Goal: Task Accomplishment & Management: Manage account settings

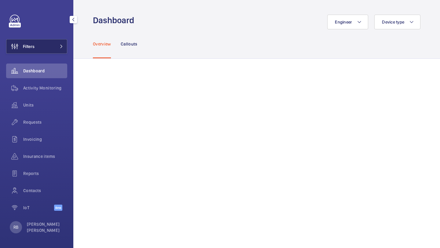
click at [54, 43] on button "Filters" at bounding box center [36, 46] width 61 height 15
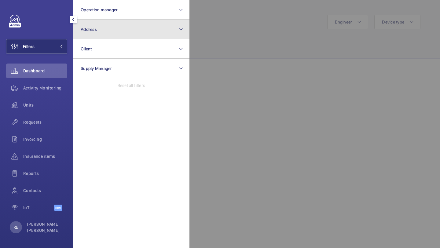
click at [85, 33] on button "Address" at bounding box center [131, 30] width 116 height 20
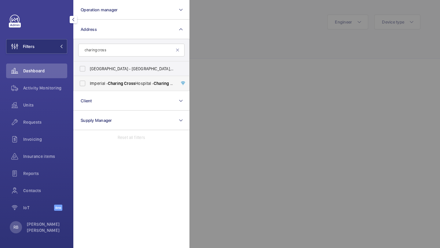
type input "charing cross"
click at [100, 83] on span "[GEOGRAPHIC_DATA] - [GEOGRAPHIC_DATA]" at bounding box center [132, 83] width 84 height 6
click at [89, 83] on input "[GEOGRAPHIC_DATA] - [GEOGRAPHIC_DATA]" at bounding box center [82, 83] width 12 height 12
checkbox input "true"
click at [246, 50] on div at bounding box center [409, 124] width 440 height 248
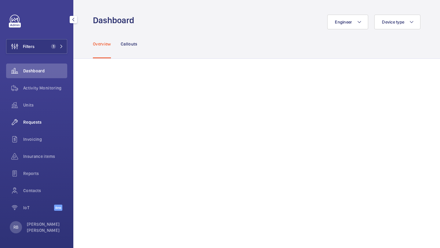
click at [39, 116] on div "Requests" at bounding box center [36, 122] width 61 height 15
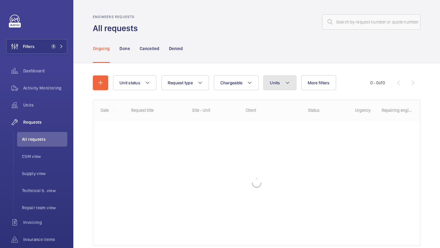
click at [270, 87] on button "Units" at bounding box center [279, 82] width 33 height 15
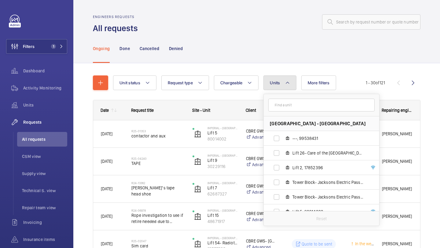
click at [271, 87] on button "Units" at bounding box center [279, 82] width 33 height 15
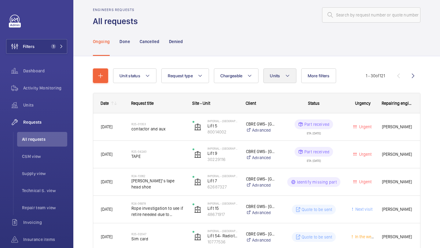
scroll to position [7, 0]
click at [266, 82] on button "Units" at bounding box center [279, 75] width 33 height 15
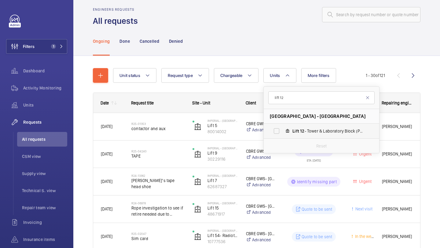
type input "lift 12"
click at [278, 134] on label "Lift 12 - Tower & Laboratory Block (Passenger), 70419777" at bounding box center [317, 131] width 106 height 15
click at [278, 134] on input "Lift 12 - Tower & Laboratory Block (Passenger), 70419777" at bounding box center [276, 131] width 12 height 12
checkbox input "true"
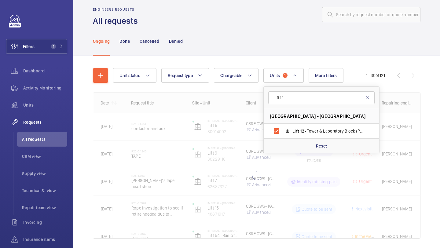
click at [439, 118] on div "Unit status Request type Chargeable Units 1 lift 12 [GEOGRAPHIC_DATA] - [GEOGRA…" at bounding box center [256, 162] width 366 height 212
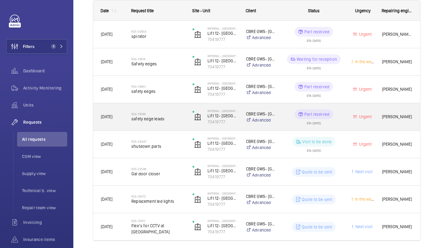
scroll to position [122, 0]
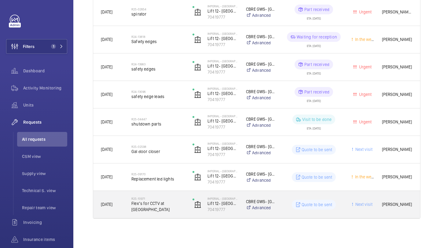
click at [167, 204] on span "Flex’s for CCTV at [GEOGRAPHIC_DATA]" at bounding box center [157, 206] width 53 height 12
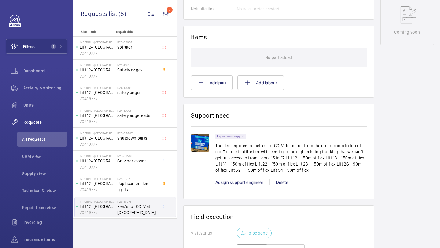
scroll to position [341, 0]
click at [276, 165] on p "The flex required in metres for CCTV. To be run from the motor room to top of c…" at bounding box center [290, 157] width 151 height 31
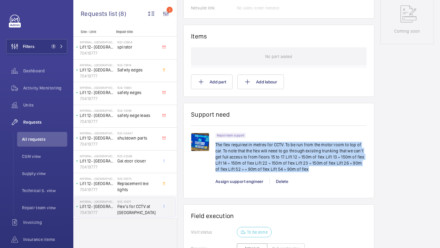
click at [276, 165] on p "The flex required in metres for CCTV. To be run from the motor room to top of c…" at bounding box center [290, 157] width 151 height 31
click at [283, 160] on p "The flex required in metres for CCTV. To be run from the motor room to top of c…" at bounding box center [290, 157] width 151 height 31
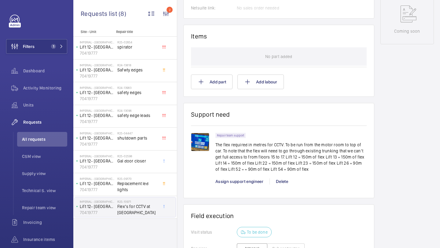
scroll to position [339, 0]
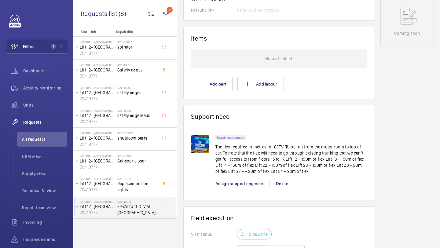
click at [199, 138] on img at bounding box center [200, 144] width 18 height 18
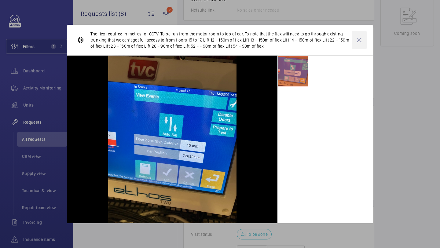
click at [359, 38] on wm-front-icon-button at bounding box center [359, 40] width 15 height 18
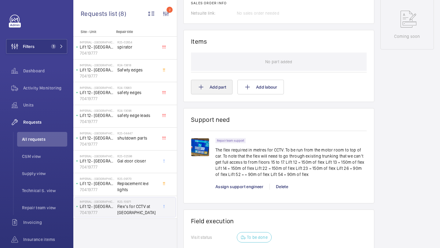
scroll to position [337, 0]
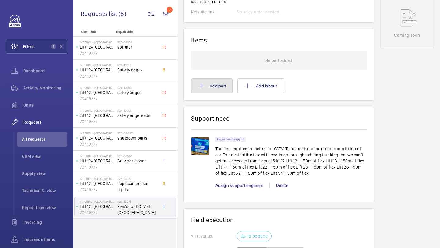
click at [210, 85] on button "Add part" at bounding box center [212, 85] width 42 height 15
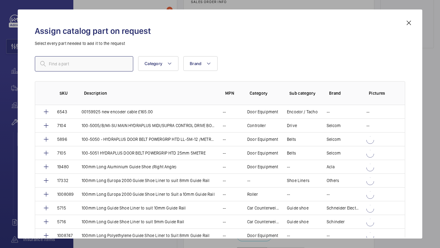
click at [100, 65] on input "text" at bounding box center [84, 63] width 98 height 15
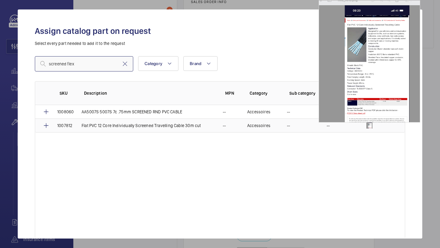
type input "screened flex"
click at [370, 126] on img at bounding box center [369, 125] width 6 height 6
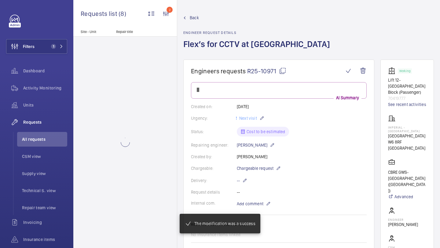
scroll to position [337, 0]
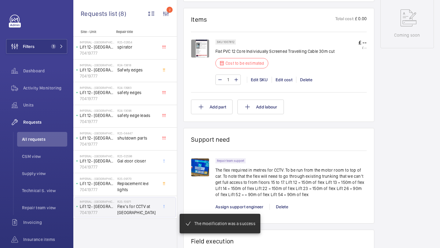
click at [201, 58] on img at bounding box center [200, 48] width 18 height 18
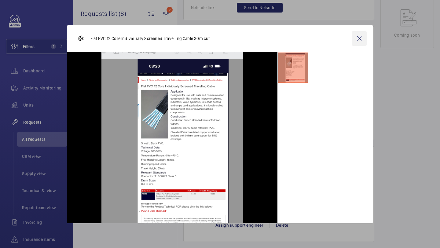
click at [357, 39] on wm-front-icon-button at bounding box center [359, 38] width 15 height 15
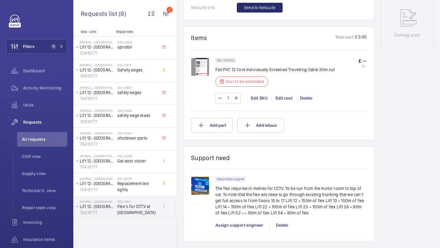
click at [241, 70] on p "Flat PVC 12 Core Individually Screened Travelling Cable 30m cut" at bounding box center [274, 70] width 119 height 6
click at [249, 70] on p "Flat PVC 12 Core Individually Screened Travelling Cable 30m cut" at bounding box center [274, 70] width 119 height 6
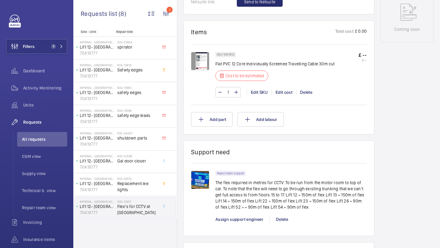
scroll to position [343, 0]
click at [230, 92] on input "1" at bounding box center [227, 92] width 11 height 10
type input "11"
click at [232, 91] on input "11" at bounding box center [227, 92] width 11 height 10
type input "150"
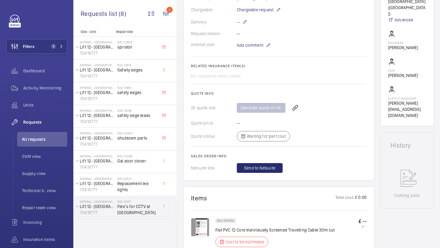
scroll to position [132, 0]
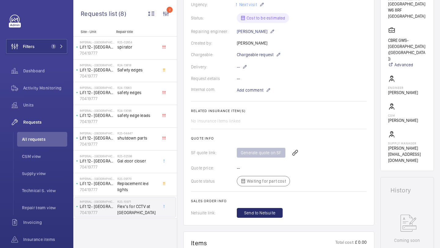
click at [257, 89] on span "Add comment" at bounding box center [250, 90] width 27 height 6
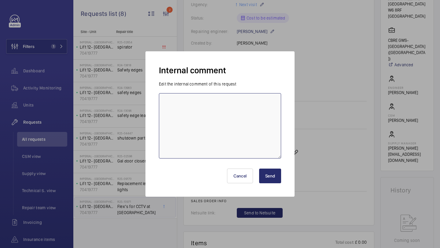
click at [235, 123] on textarea at bounding box center [220, 125] width 122 height 65
type textarea "Please note - the"
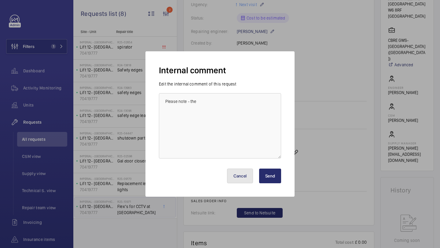
click at [242, 175] on button "Cancel" at bounding box center [240, 176] width 26 height 15
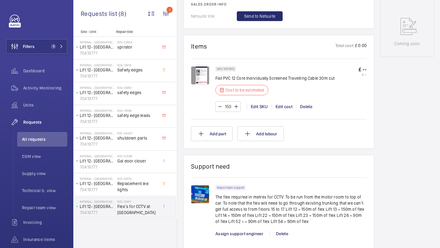
scroll to position [337, 0]
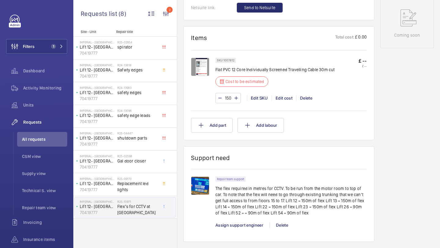
click at [226, 98] on input "150" at bounding box center [227, 98] width 11 height 10
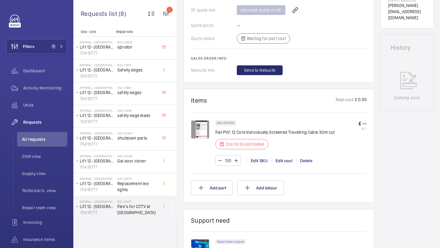
scroll to position [337, 0]
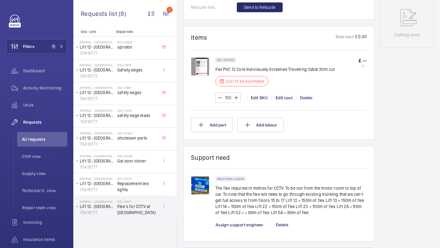
click at [256, 108] on div "SKU 1007812 Flat PVC 12 Core Individually Screened Travelling Cable 30m cut Cos…" at bounding box center [290, 83] width 151 height 52
click at [220, 129] on button "Add part" at bounding box center [212, 125] width 42 height 15
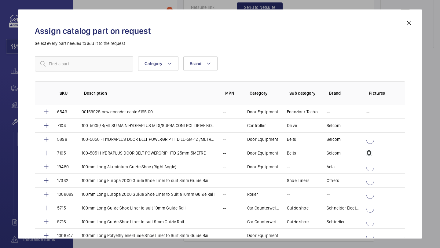
click at [412, 20] on mat-icon at bounding box center [408, 22] width 7 height 7
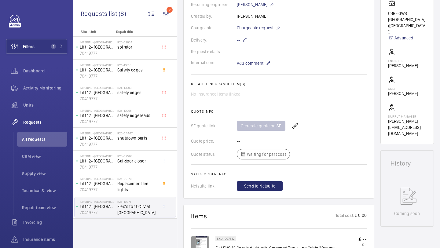
scroll to position [158, 0]
click at [263, 67] on p "Add comment" at bounding box center [260, 63] width 46 height 7
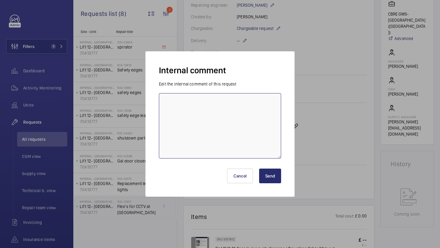
click at [250, 104] on textarea at bounding box center [220, 125] width 122 height 65
click at [190, 120] on textarea "PLEASE NOTE THE QUANTITY ON THE PART REQUEST IS IN METRES. TO BE CLARIGIED WITH" at bounding box center [220, 125] width 122 height 65
click at [231, 120] on textarea "PLEASE NOTE THE QUANTITY ON THE PART REQUEST IS IN METRES. TO BE CLARIFIED WITH" at bounding box center [220, 125] width 122 height 65
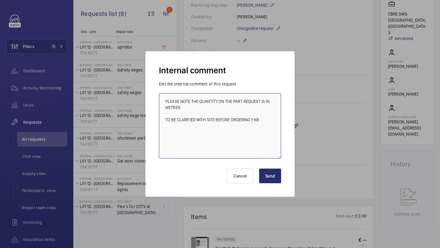
type textarea "PLEASE NOTE THE QUANTITY ON THE PART REQUEST IS IN METRES. TO BE CLARIFIED WITH…"
click at [271, 175] on button "Send" at bounding box center [270, 176] width 22 height 15
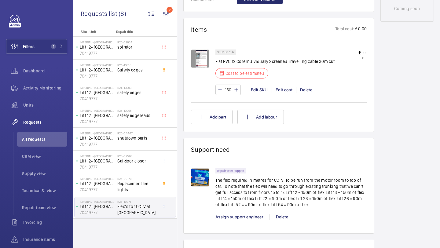
scroll to position [363, 0]
click at [221, 122] on button "Add part" at bounding box center [212, 117] width 42 height 15
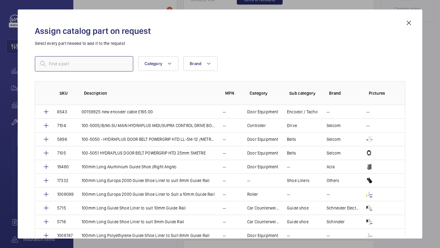
click at [108, 67] on input "text" at bounding box center [84, 63] width 98 height 15
click at [103, 67] on input "SCREENED FLEX" at bounding box center [84, 63] width 98 height 15
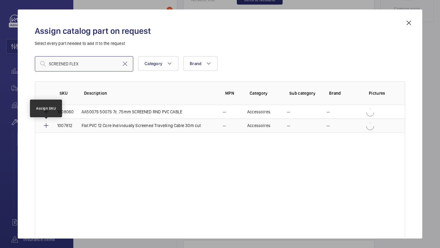
type input "SCREENED FLEX"
click at [43, 125] on mat-icon at bounding box center [45, 125] width 7 height 7
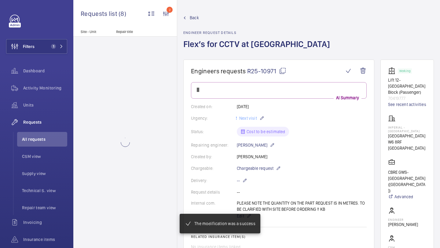
scroll to position [363, 0]
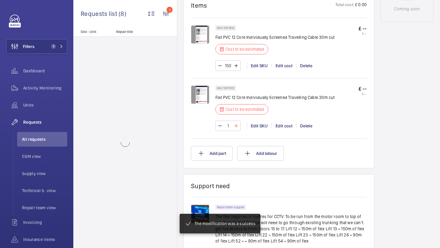
click at [237, 129] on mat-icon at bounding box center [236, 125] width 5 height 7
type input "2"
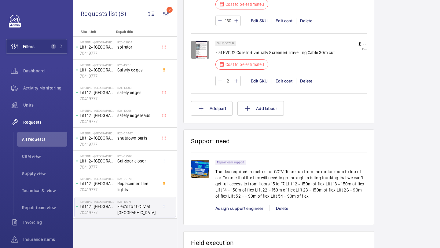
scroll to position [420, 0]
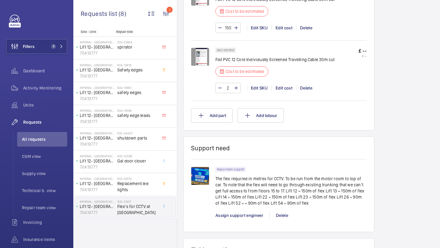
click at [230, 88] on input "2" at bounding box center [227, 88] width 11 height 10
type input "150"
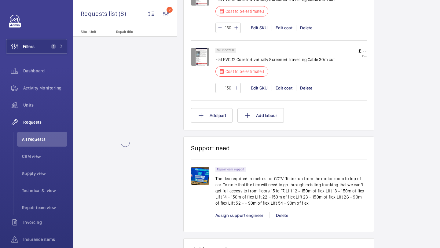
click at [300, 100] on wm-front-card-body "SKU 1007812 Flat PVC 12 Core Individually Screened Travelling Cable 30m cut Cos…" at bounding box center [279, 51] width 176 height 144
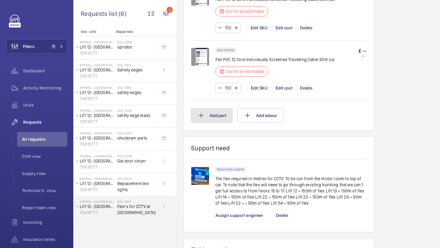
click at [220, 117] on button "Add part" at bounding box center [212, 115] width 42 height 15
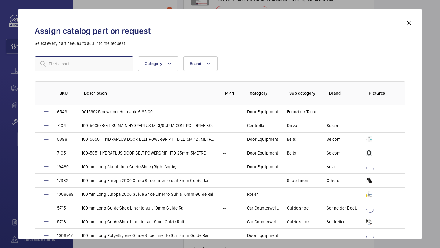
click at [96, 67] on input "text" at bounding box center [84, 63] width 98 height 15
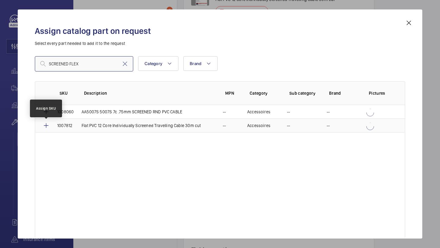
type input "SCREENED FLEX"
click at [46, 127] on mat-icon at bounding box center [45, 125] width 7 height 7
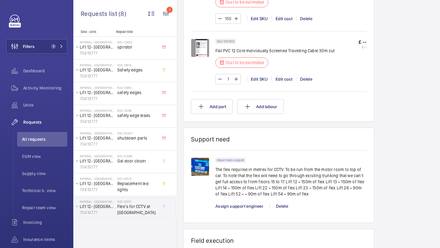
scroll to position [430, 0]
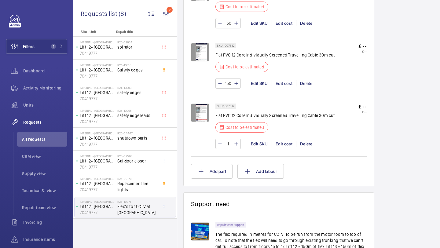
click at [233, 146] on input "1" at bounding box center [227, 144] width 11 height 10
type input "150"
click at [303, 168] on div "Add part Add labour" at bounding box center [279, 171] width 176 height 15
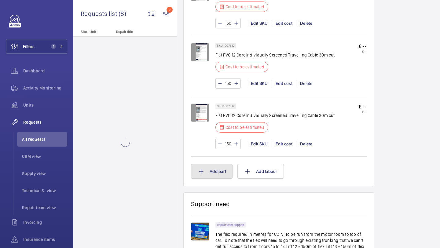
click at [208, 169] on button "Add part" at bounding box center [212, 171] width 42 height 15
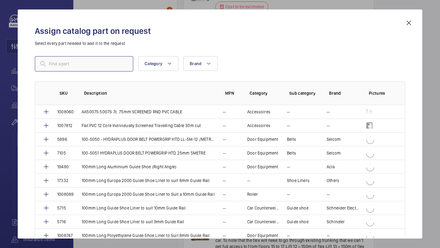
click at [91, 60] on input "text" at bounding box center [84, 63] width 98 height 15
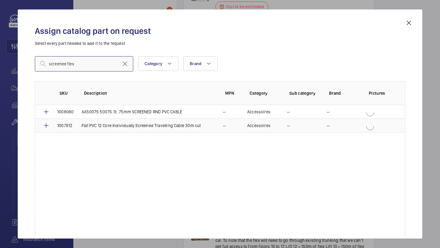
type input "screened flex"
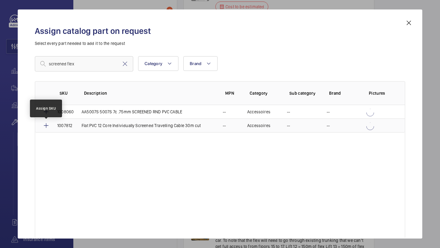
click at [49, 127] on mat-icon at bounding box center [45, 125] width 7 height 7
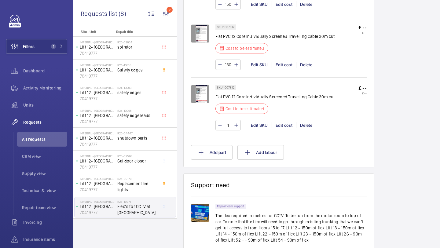
scroll to position [537, 0]
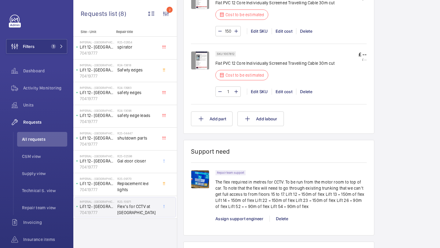
click at [324, 195] on p "The flex required in metres for CCTV. To be run from the motor room to top of c…" at bounding box center [290, 194] width 151 height 31
click at [222, 205] on p "The flex required in metres for CCTV. To be run from the motor room to top of c…" at bounding box center [290, 194] width 151 height 31
click at [255, 199] on p "The flex required in metres for CCTV. To be run from the motor room to top of c…" at bounding box center [290, 194] width 151 height 31
click at [231, 91] on input "1" at bounding box center [227, 92] width 11 height 10
type input "150"
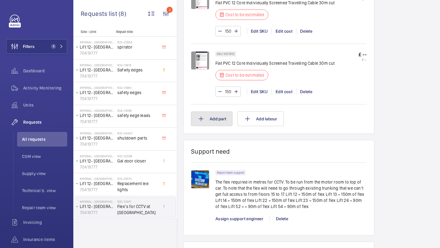
click at [221, 120] on button "Add part" at bounding box center [212, 118] width 42 height 15
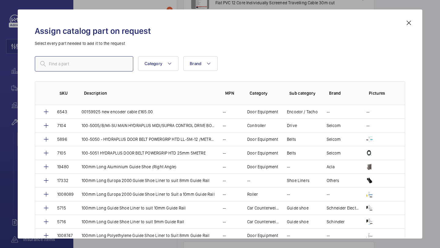
click at [95, 60] on input "text" at bounding box center [84, 63] width 98 height 15
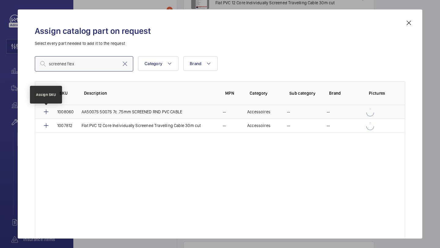
type input "screened flex"
click at [44, 111] on mat-icon at bounding box center [45, 111] width 7 height 7
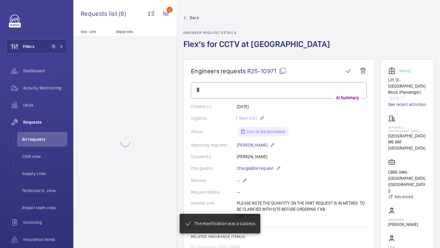
scroll to position [537, 0]
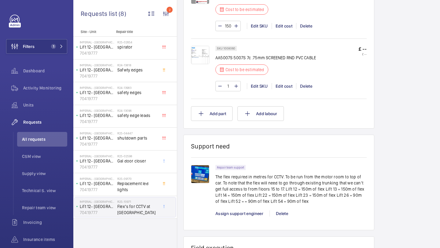
scroll to position [584, 0]
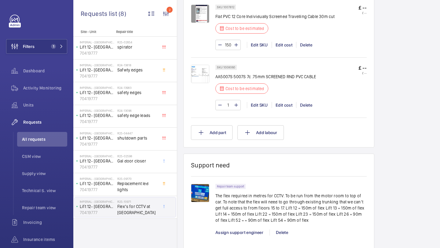
click at [231, 107] on input "1" at bounding box center [227, 105] width 11 height 10
type input "150"
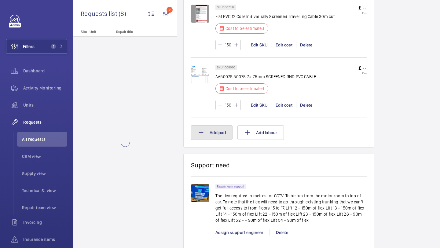
click at [221, 138] on button "Add part" at bounding box center [212, 132] width 42 height 15
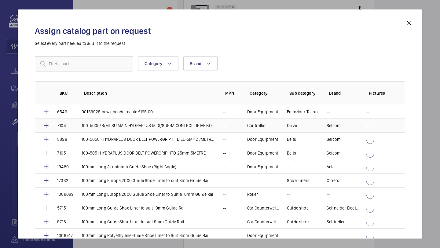
click at [95, 123] on p "100-5005/B/MI-SU MAIN HYDRAPLUS MIDI/SUPRA CONTROL DRIVE BOARD -£585.00 in stock" at bounding box center [149, 125] width 134 height 6
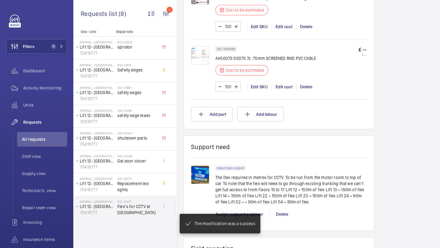
scroll to position [608, 0]
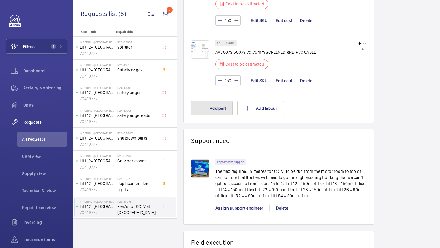
click at [225, 106] on button "Add part" at bounding box center [212, 108] width 42 height 15
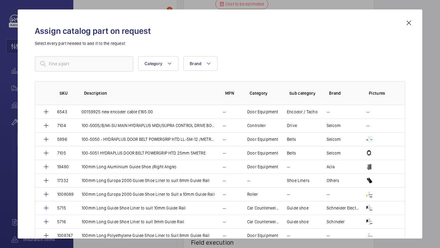
click at [85, 75] on div "Category Brand More filters Reset all filters SKU Description MPN Category Sub …" at bounding box center [220, 132] width 370 height 153
click at [86, 62] on input "text" at bounding box center [84, 63] width 98 height 15
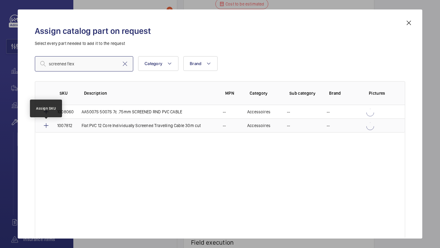
type input "screened flex"
click at [48, 126] on mat-icon at bounding box center [45, 125] width 7 height 7
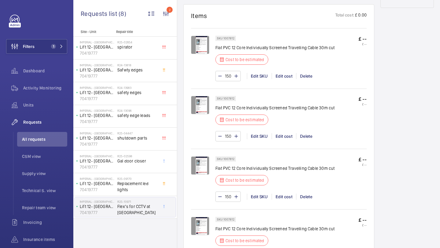
scroll to position [599, 0]
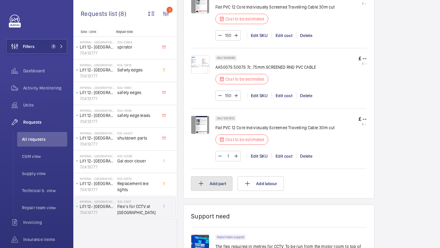
click at [214, 176] on button "Add part" at bounding box center [212, 183] width 42 height 15
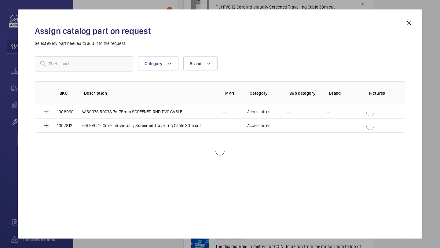
scroll to position [636, 0]
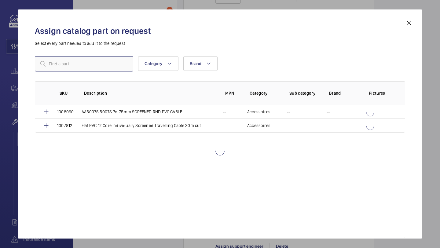
click at [87, 65] on input "text" at bounding box center [84, 63] width 98 height 15
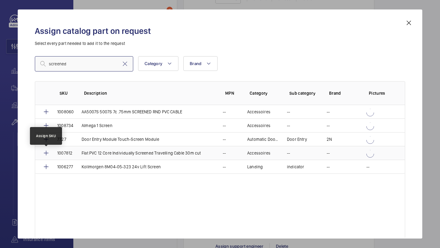
type input "screened"
click at [48, 152] on mat-icon at bounding box center [45, 152] width 7 height 7
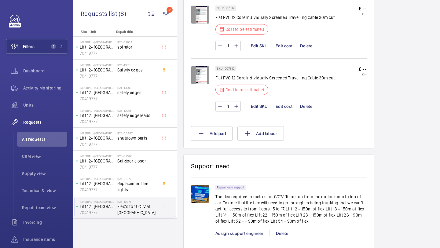
scroll to position [619, 0]
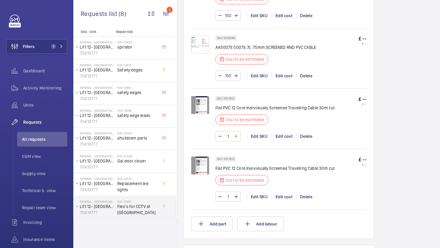
click at [237, 135] on mat-icon at bounding box center [236, 136] width 5 height 7
type input "2"
click at [228, 136] on input "2" at bounding box center [227, 136] width 11 height 10
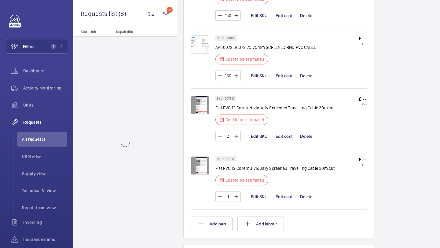
click at [231, 136] on input "2" at bounding box center [227, 136] width 11 height 10
click at [230, 136] on input "2" at bounding box center [227, 136] width 11 height 10
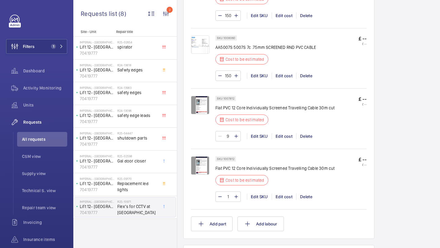
type input "90"
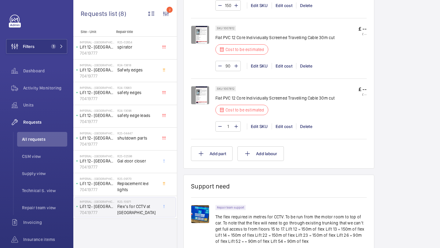
scroll to position [688, 0]
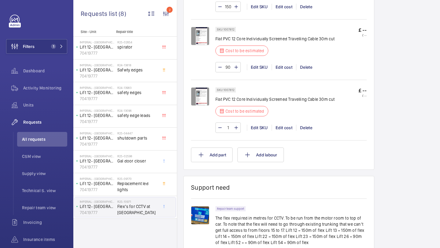
click at [228, 131] on input "1" at bounding box center [227, 128] width 11 height 10
type input "90"
click at [214, 161] on button "Add part" at bounding box center [212, 155] width 42 height 15
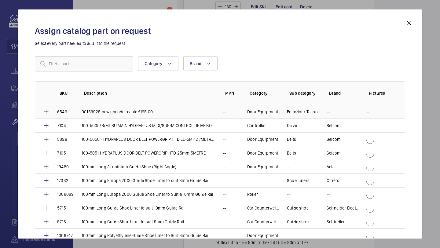
click at [102, 112] on p "00159925 new encoder cable £165.00" at bounding box center [117, 112] width 71 height 6
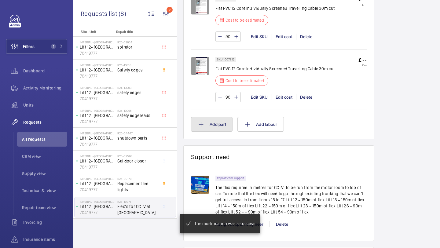
click at [224, 127] on button "Add part" at bounding box center [212, 124] width 42 height 15
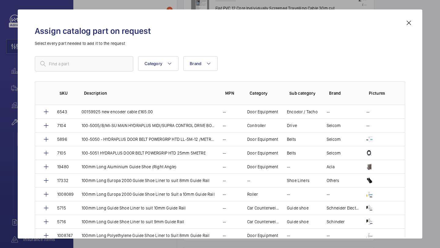
scroll to position [719, 0]
click at [96, 66] on input "text" at bounding box center [84, 63] width 98 height 15
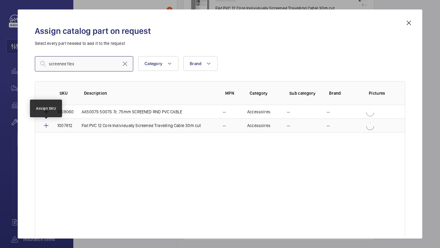
type input "screened flex"
click at [49, 127] on mat-icon at bounding box center [45, 125] width 7 height 7
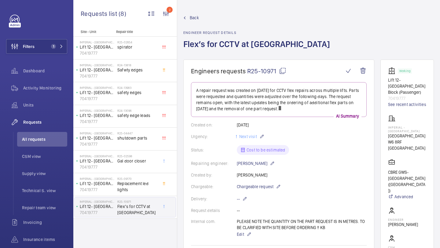
scroll to position [737, 0]
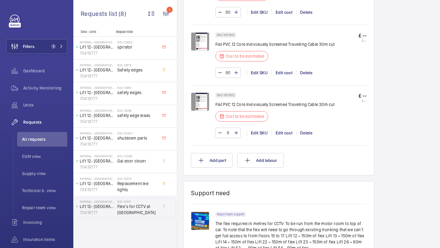
type input "90"
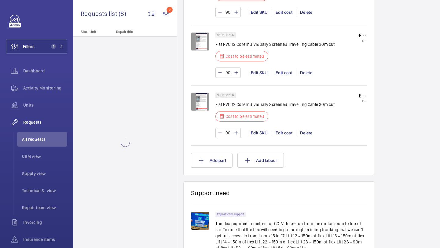
click at [321, 189] on wm-front-card "Support need Repair team support The flex required in metres for CCTV. To be ru…" at bounding box center [278, 229] width 191 height 96
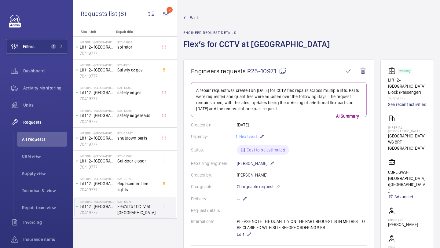
scroll to position [15, 0]
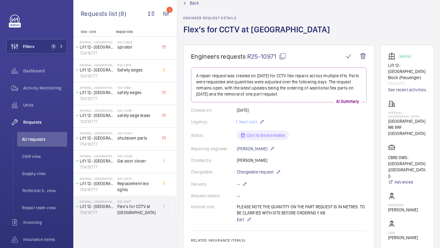
click at [286, 54] on h1 "Engineers requests R25-10971" at bounding box center [267, 57] width 153 height 8
click at [286, 58] on mat-icon at bounding box center [282, 56] width 7 height 7
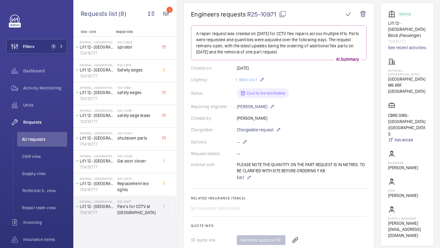
scroll to position [0, 0]
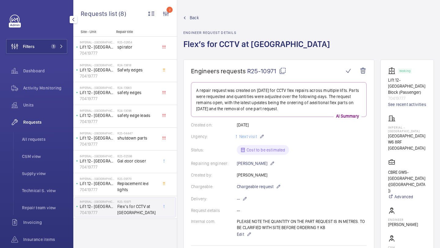
click at [57, 38] on div "Filters 1 Dashboard Activity Monitoring Units Requests All requests CSM view Su…" at bounding box center [36, 158] width 61 height 286
click at [56, 42] on button "Filters 1" at bounding box center [36, 46] width 61 height 15
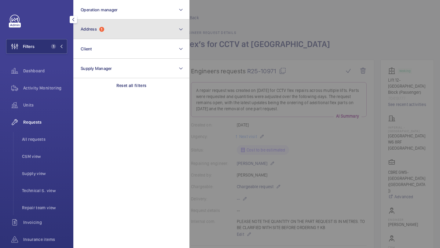
click at [103, 27] on span "1" at bounding box center [101, 29] width 5 height 5
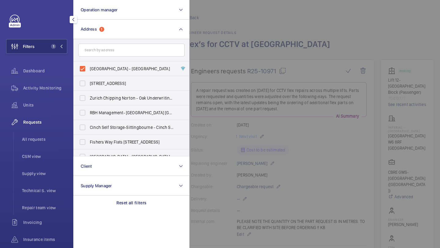
click at [99, 67] on span "[GEOGRAPHIC_DATA] - [GEOGRAPHIC_DATA]" at bounding box center [132, 69] width 84 height 6
click at [89, 67] on input "[GEOGRAPHIC_DATA] - [GEOGRAPHIC_DATA]" at bounding box center [82, 69] width 12 height 12
checkbox input "false"
click at [234, 19] on div at bounding box center [409, 124] width 440 height 248
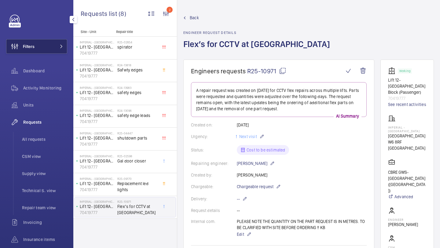
click at [62, 46] on mat-icon at bounding box center [62, 47] width 4 height 4
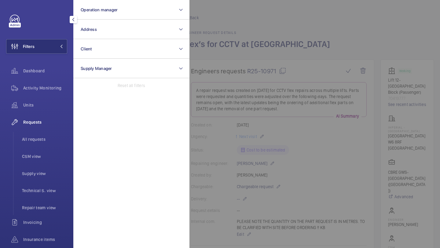
click at [57, 35] on div "Filters Operation manager Address Client Supply Manager Reset all filters Dashb…" at bounding box center [36, 158] width 61 height 286
click at [257, 32] on div at bounding box center [409, 124] width 440 height 248
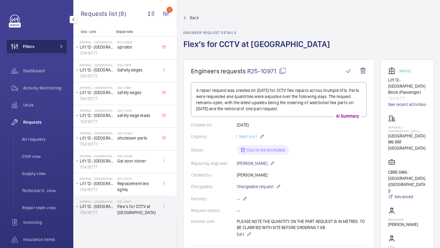
click at [49, 47] on button "Filters" at bounding box center [36, 46] width 61 height 15
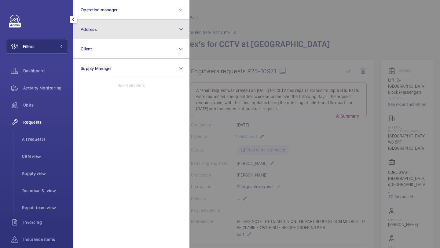
click at [98, 30] on button "Address" at bounding box center [131, 30] width 116 height 20
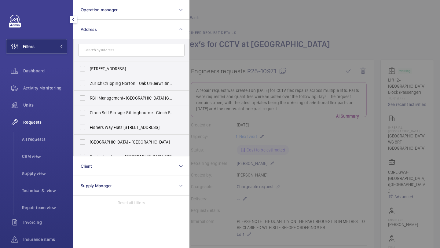
click at [239, 56] on div at bounding box center [409, 124] width 440 height 248
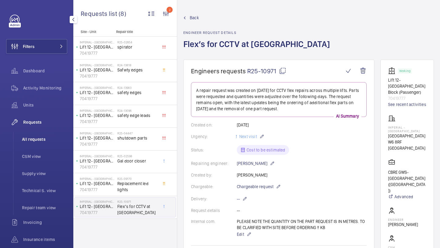
click at [43, 143] on li "All requests" at bounding box center [42, 139] width 50 height 15
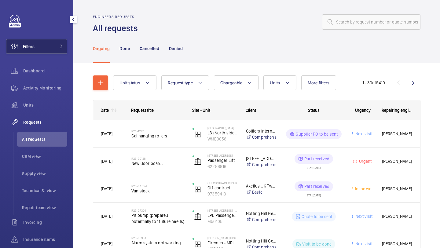
click at [27, 51] on span "Filters" at bounding box center [20, 46] width 28 height 15
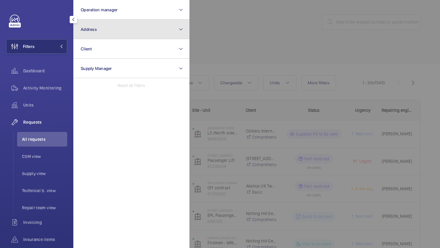
click at [96, 32] on button "Address" at bounding box center [131, 30] width 116 height 20
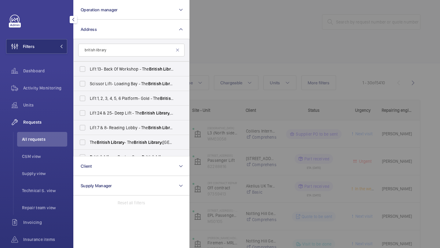
scroll to position [96, 0]
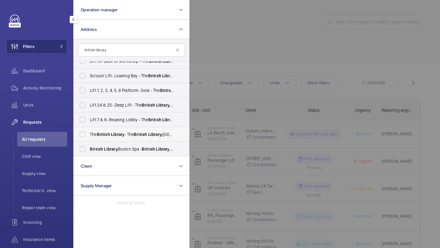
type input "british library"
click at [104, 133] on span "British" at bounding box center [103, 134] width 13 height 5
click at [89, 133] on input "The British Library - [GEOGRAPHIC_DATA] ([GEOGRAPHIC_DATA]), [GEOGRAPHIC_DATA]" at bounding box center [82, 134] width 12 height 12
checkbox input "true"
click at [106, 118] on span "Lift 7 & 8- Reading Lobby - [GEOGRAPHIC_DATA]" at bounding box center [132, 120] width 84 height 6
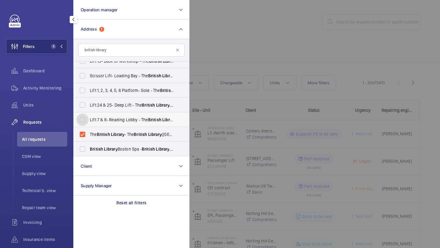
click at [89, 118] on input "Lift 7 & 8- Reading Lobby - [GEOGRAPHIC_DATA]" at bounding box center [82, 120] width 12 height 12
checkbox input "true"
click at [108, 100] on label "Lift 24 & 25- Deep Lift - [GEOGRAPHIC_DATA]" at bounding box center [127, 105] width 106 height 15
click at [89, 100] on input "Lift 24 & 25- Deep Lift - [GEOGRAPHIC_DATA]" at bounding box center [82, 105] width 12 height 12
checkbox input "true"
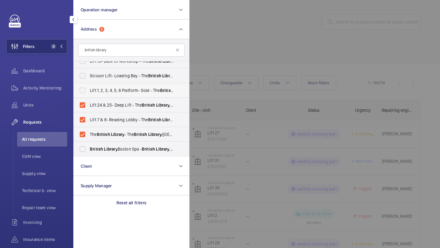
click at [110, 92] on span "Lift 1, 2, 3, 4, 5, 6 Platform- Gold - [GEOGRAPHIC_DATA]" at bounding box center [132, 90] width 84 height 6
click at [89, 92] on input "Lift 1, 2, 3, 4, 5, 6 Platform- Gold - [GEOGRAPHIC_DATA]" at bounding box center [82, 90] width 12 height 12
checkbox input "true"
click at [194, 68] on div at bounding box center [409, 124] width 440 height 248
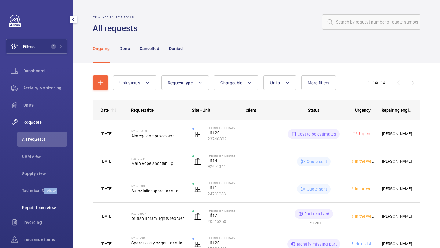
drag, startPoint x: 42, startPoint y: 193, endPoint x: 41, endPoint y: 205, distance: 12.3
click at [41, 205] on ul "All requests CSM view Supply view Technical S. view Repair team view" at bounding box center [40, 173] width 54 height 83
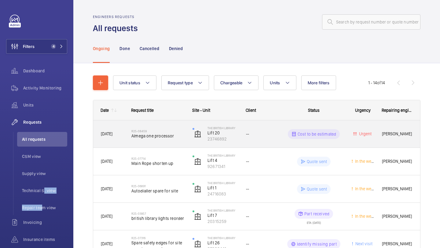
click at [282, 135] on div "Cost to be estimated" at bounding box center [310, 134] width 67 height 22
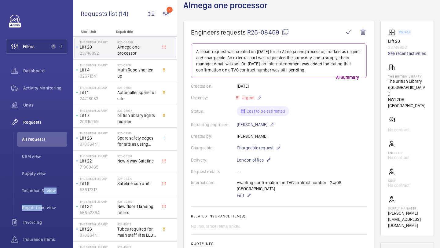
scroll to position [43, 0]
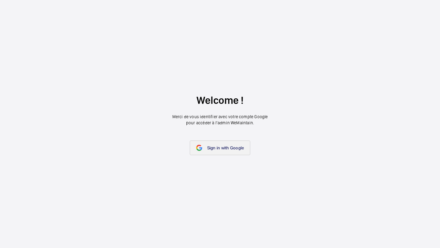
click at [224, 145] on span "Sign in with Google" at bounding box center [225, 147] width 37 height 5
